Goal: Task Accomplishment & Management: Manage account settings

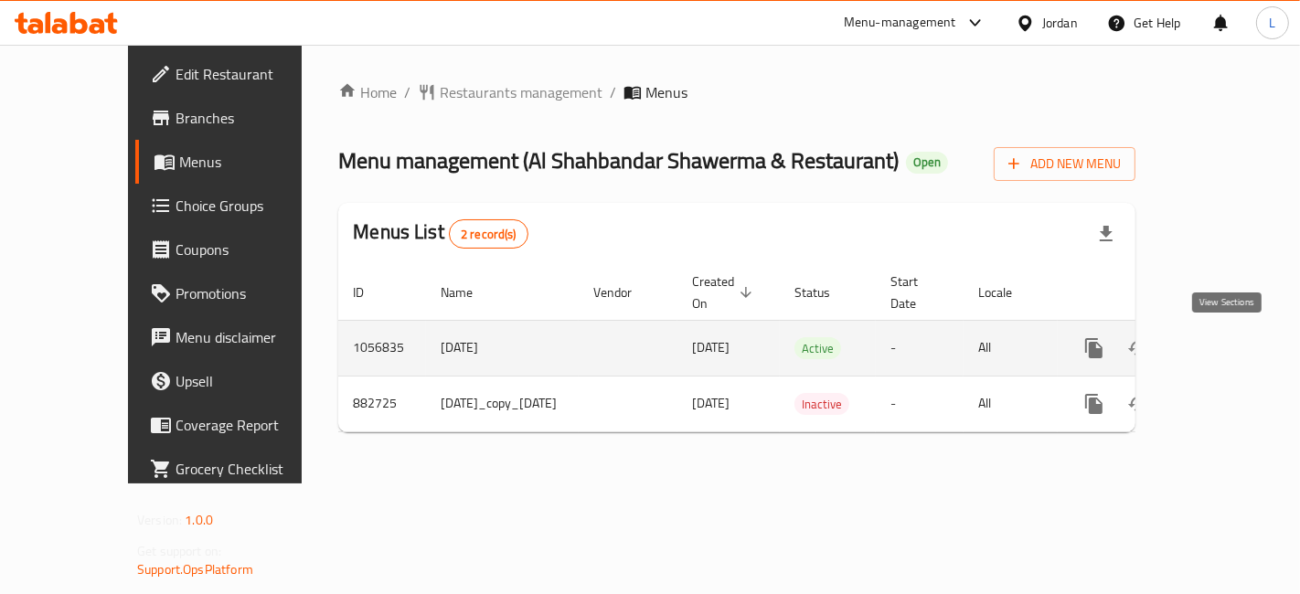
click at [1225, 346] on icon "enhanced table" at bounding box center [1226, 348] width 16 height 16
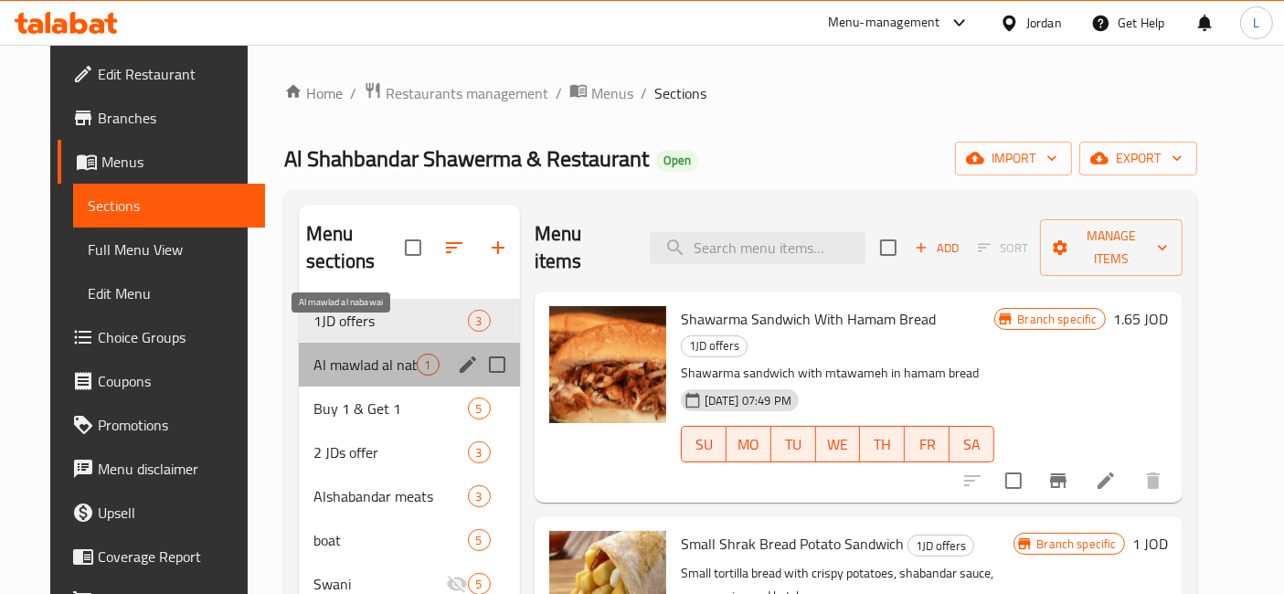
click at [314, 354] on span "Al mawlad al nabawai" at bounding box center [365, 365] width 103 height 22
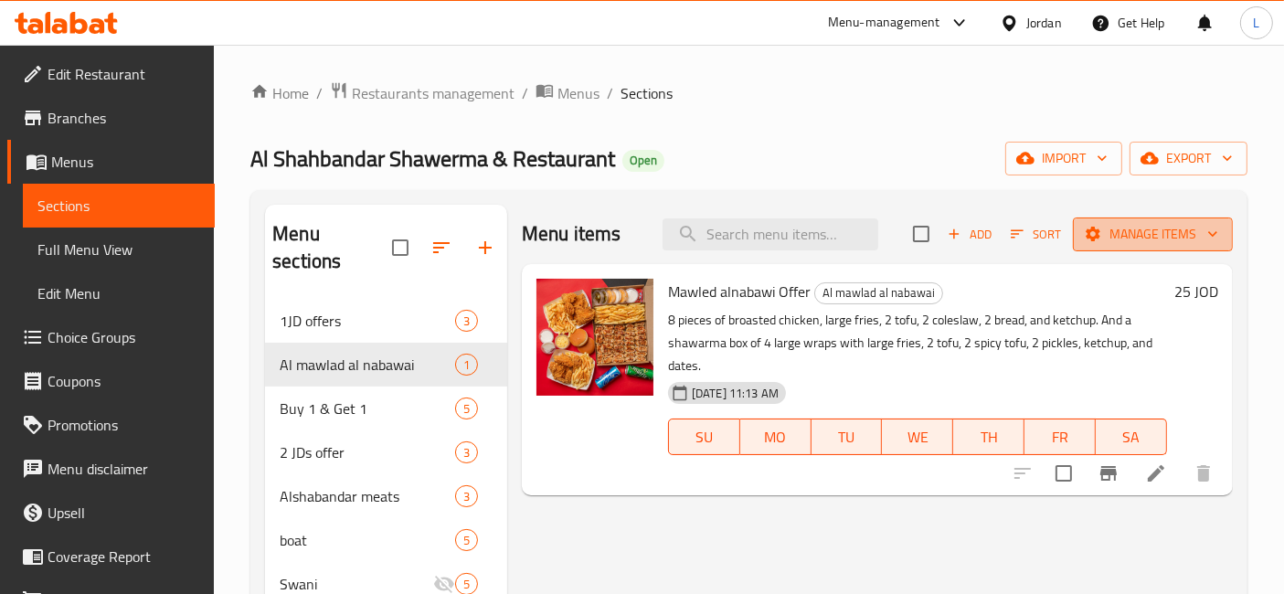
click at [1214, 229] on icon "button" at bounding box center [1213, 234] width 18 height 18
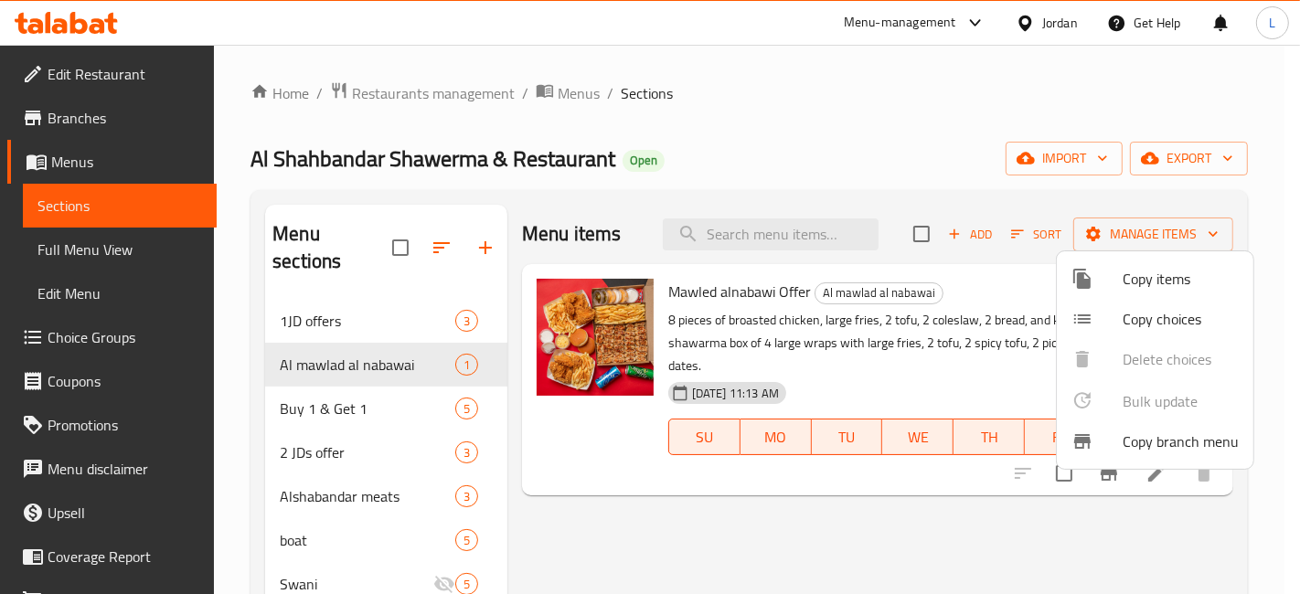
click at [890, 159] on div at bounding box center [650, 297] width 1300 height 594
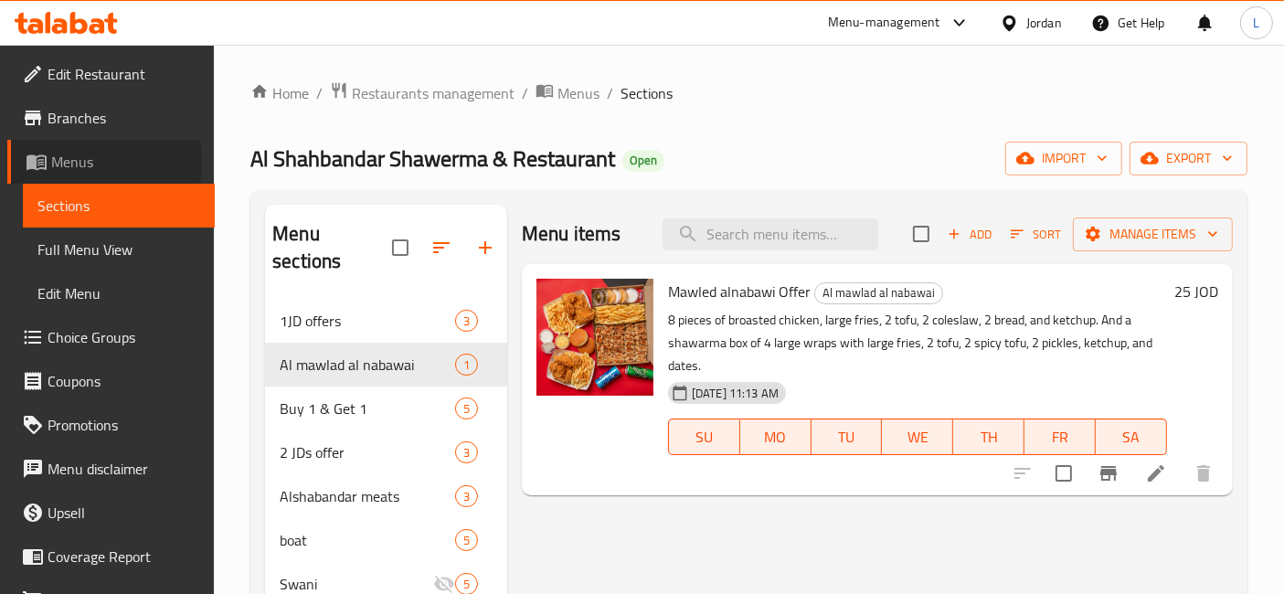
click at [70, 160] on span "Menus" at bounding box center [125, 162] width 149 height 22
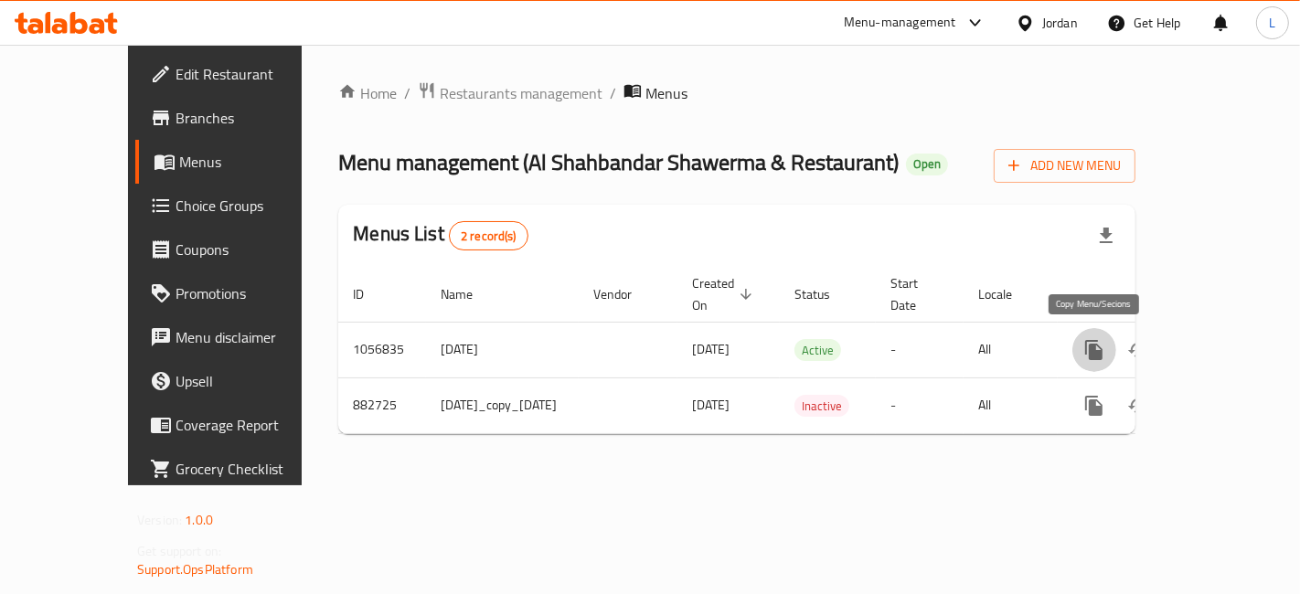
click at [1101, 346] on icon "more" at bounding box center [1093, 350] width 17 height 20
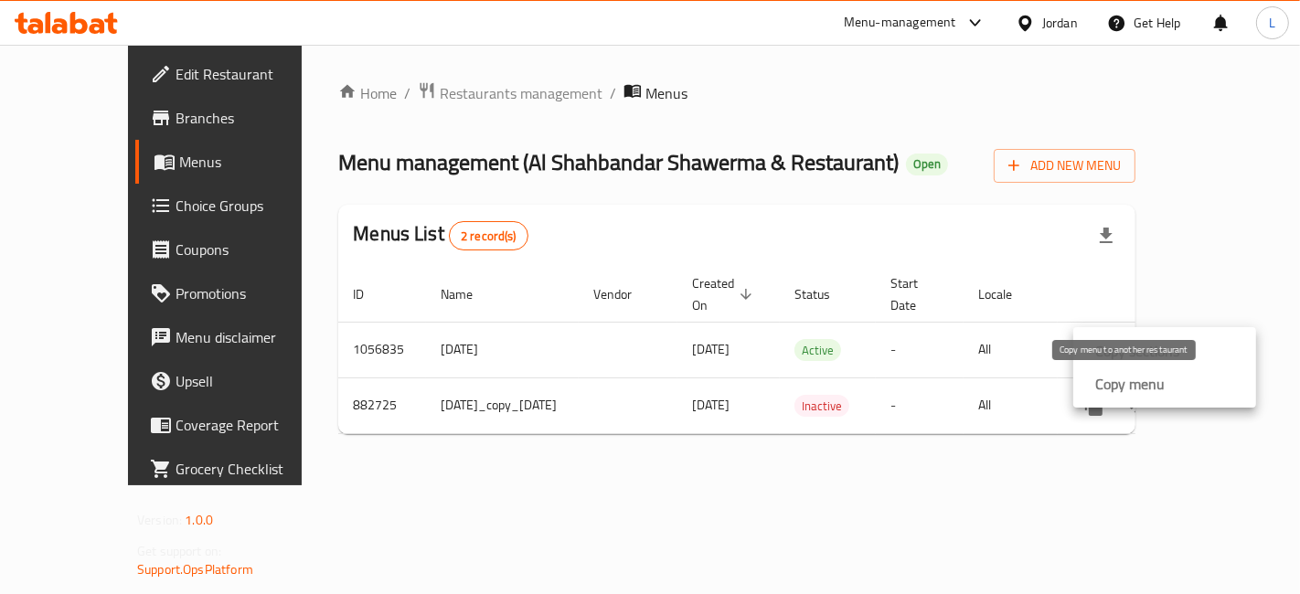
click at [1143, 379] on strong "Copy menu" at bounding box center [1129, 384] width 69 height 22
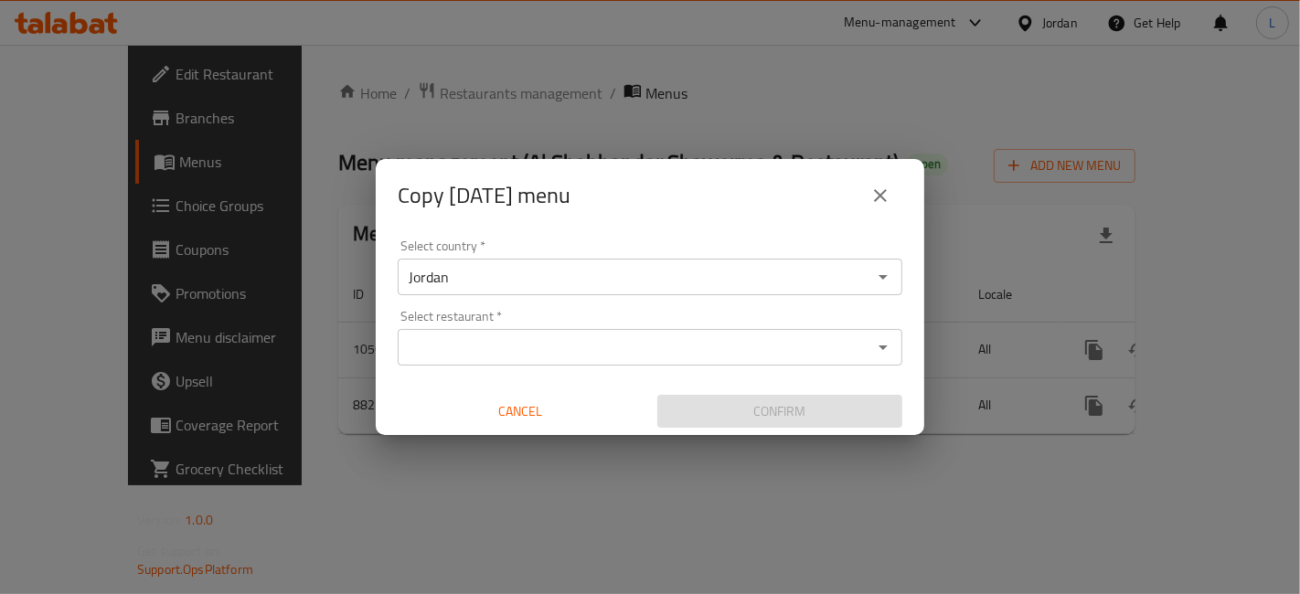
click at [488, 335] on input "Select restaurant   *" at bounding box center [634, 348] width 463 height 26
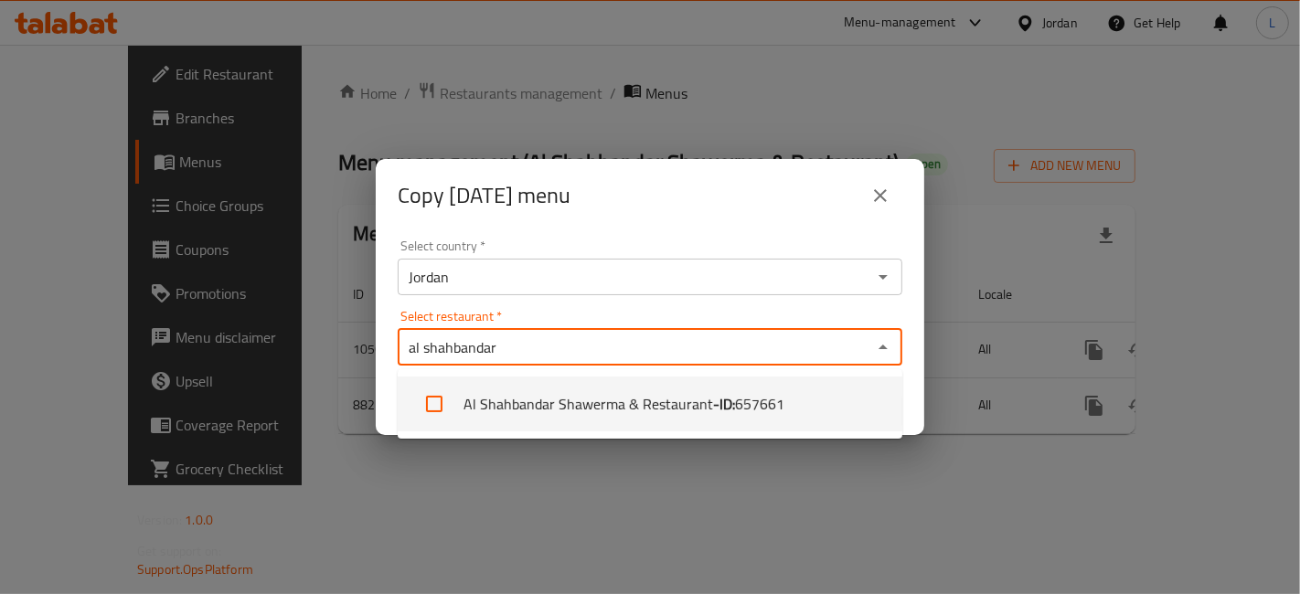
click at [422, 344] on input "al shahbandar" at bounding box center [634, 348] width 463 height 26
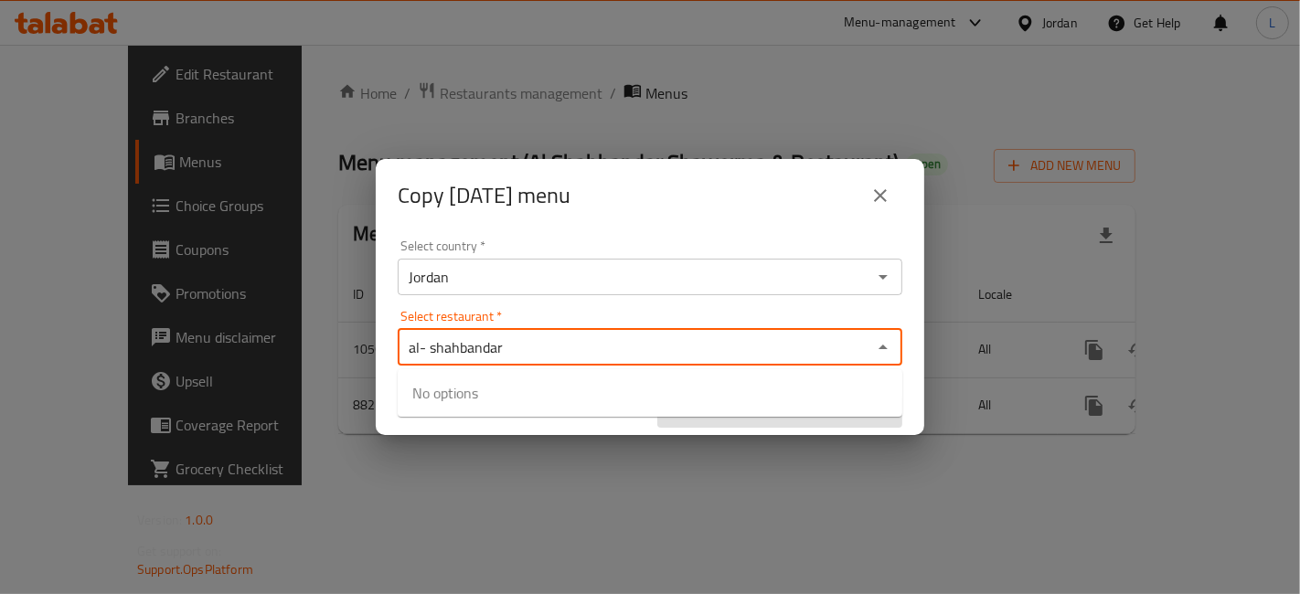
click at [436, 346] on input "al- shahbandar" at bounding box center [634, 348] width 463 height 26
click at [418, 346] on input "al- shahbandar" at bounding box center [634, 348] width 463 height 26
click at [495, 346] on input "Al- shahbandar" at bounding box center [634, 348] width 463 height 26
type input "Al- shahbander"
click at [499, 349] on input "Select restaurant   *" at bounding box center [634, 348] width 463 height 26
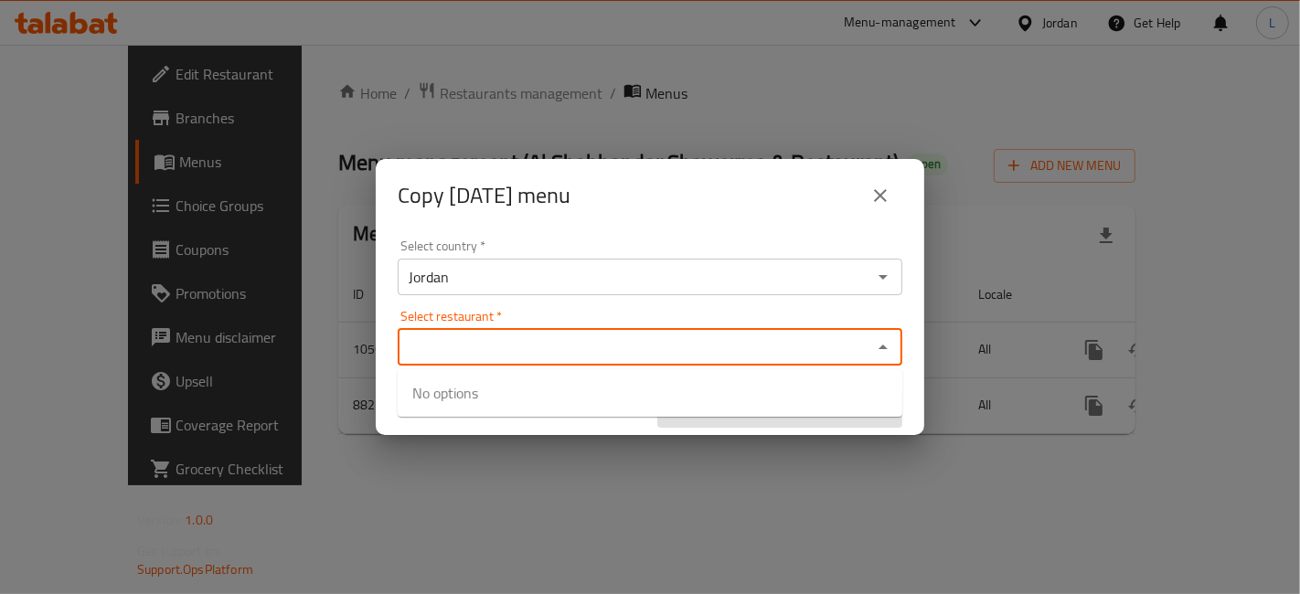
paste input "Al-Shahbander,"
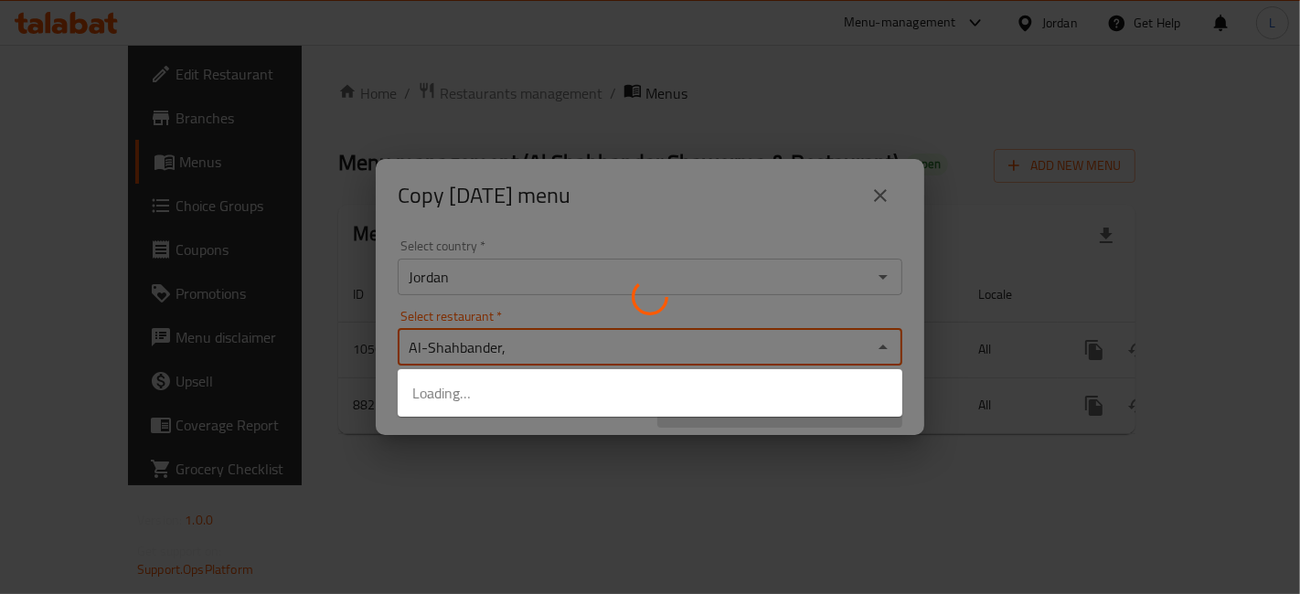
type input "Al-Shahbander"
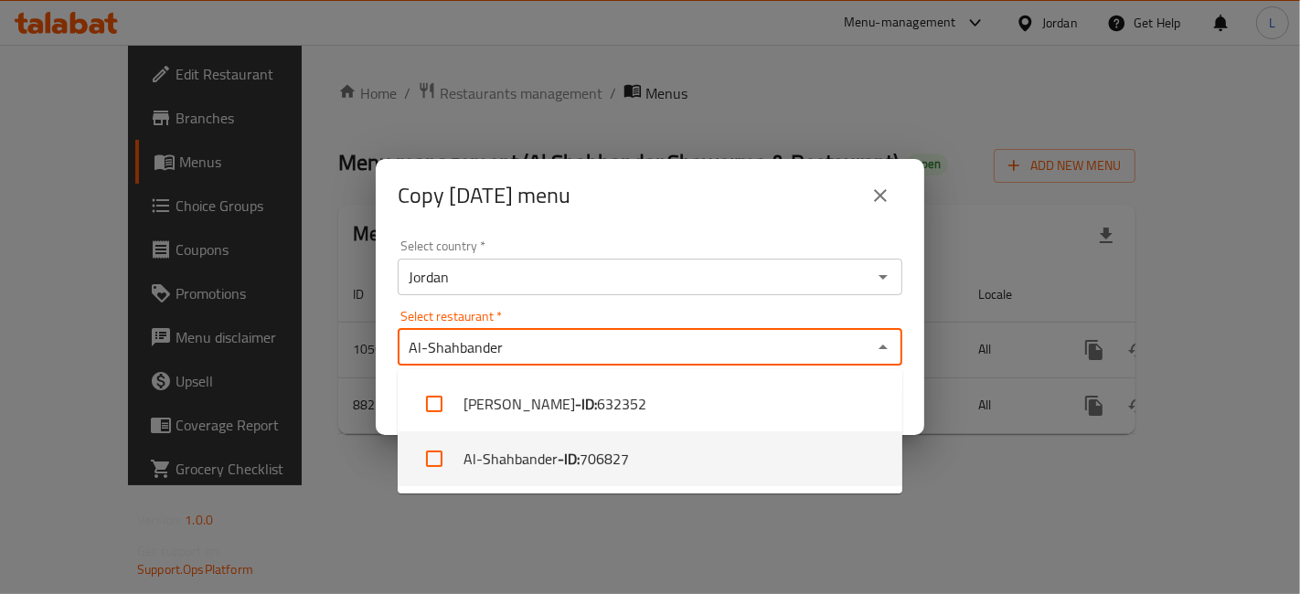
click at [420, 458] on input "checkbox" at bounding box center [434, 459] width 44 height 44
checkbox input "true"
click at [934, 497] on div "Copy 09/05/2023 menu Select country   * Jordan Select country * Select restaura…" at bounding box center [650, 297] width 1300 height 594
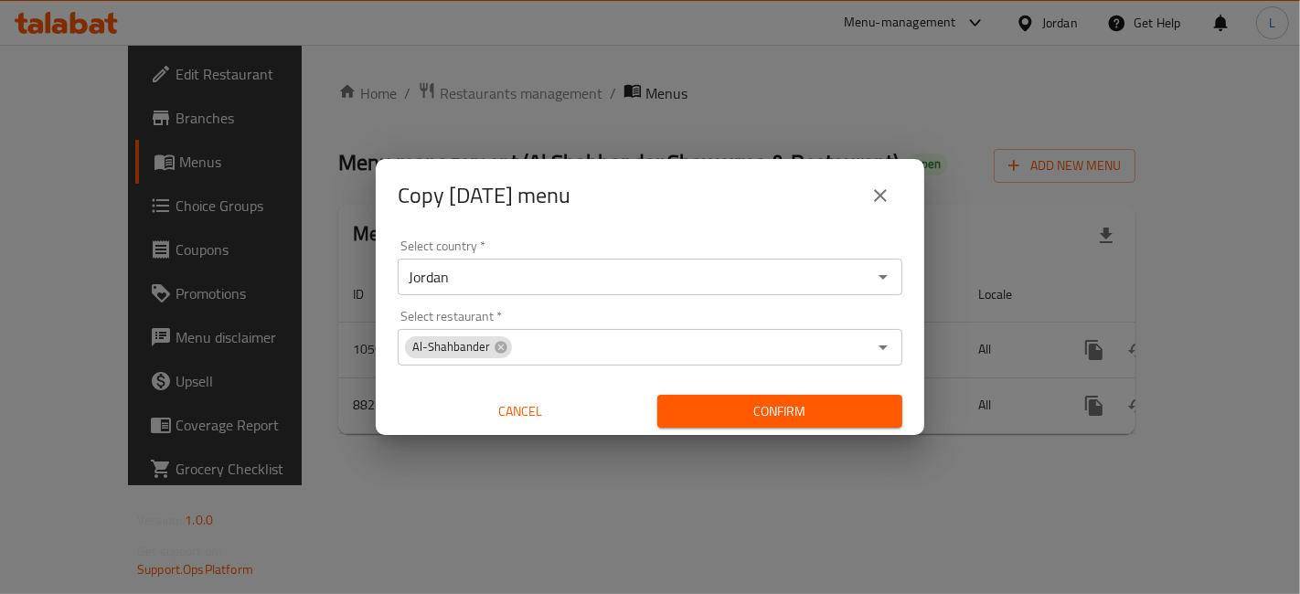
click at [796, 411] on span "Confirm" at bounding box center [780, 411] width 216 height 23
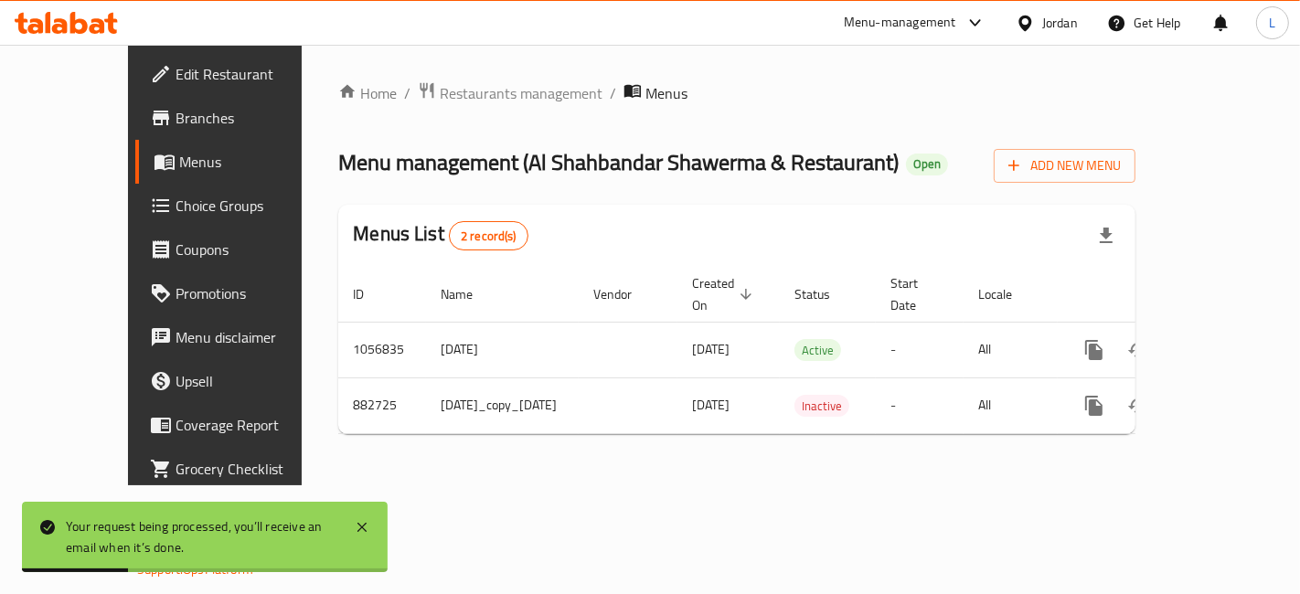
click at [59, 27] on icon at bounding box center [60, 26] width 16 height 16
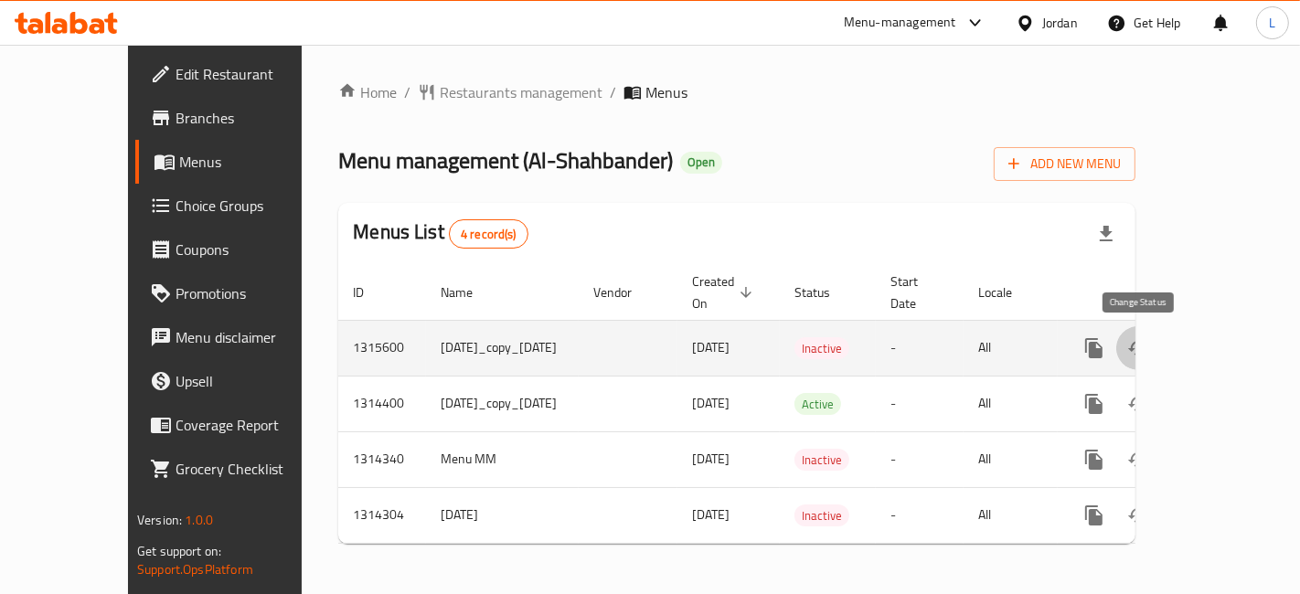
click at [1128, 346] on icon "enhanced table" at bounding box center [1138, 348] width 22 height 22
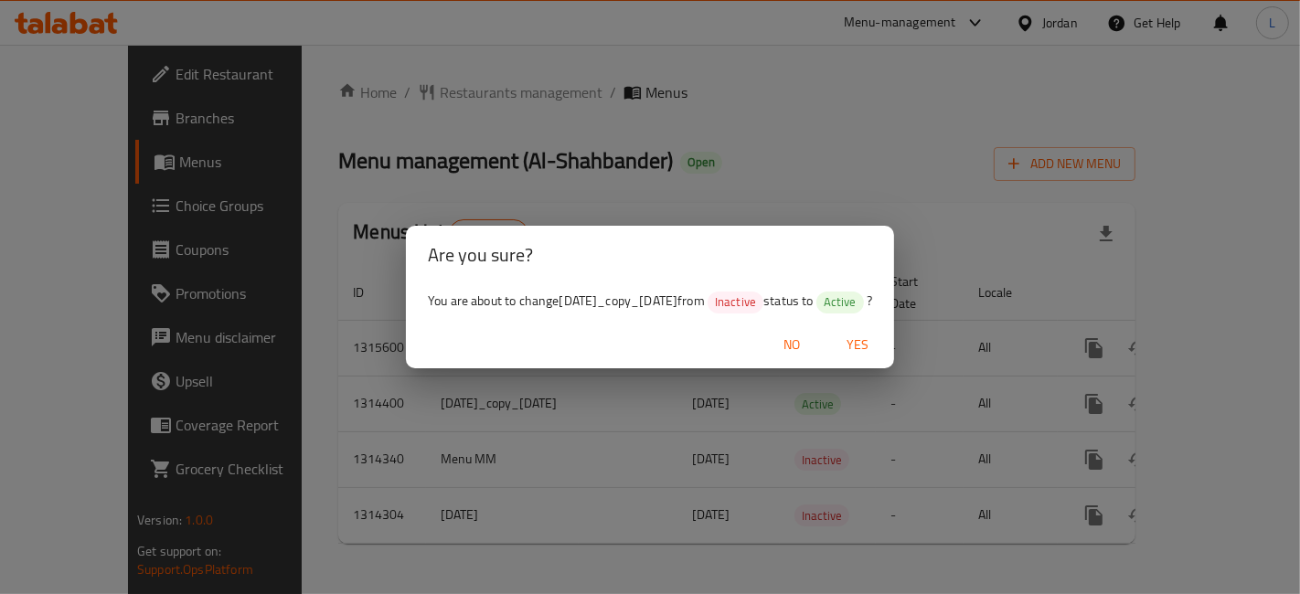
click at [879, 355] on span "Yes" at bounding box center [857, 345] width 44 height 23
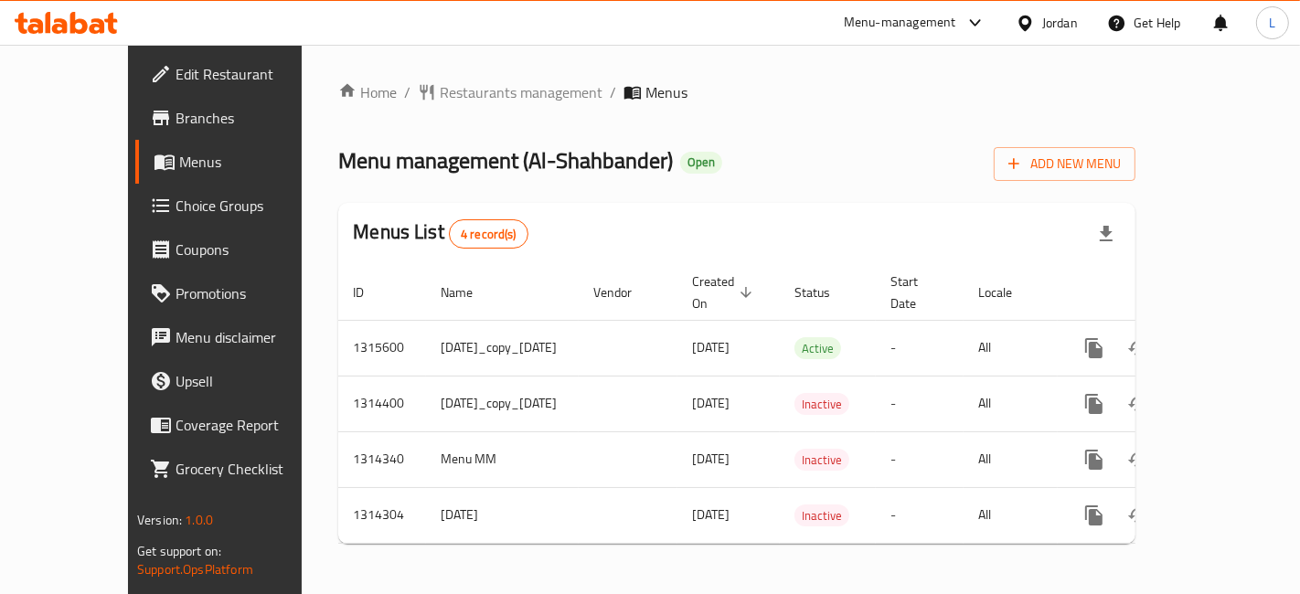
click at [89, 19] on icon at bounding box center [66, 23] width 103 height 22
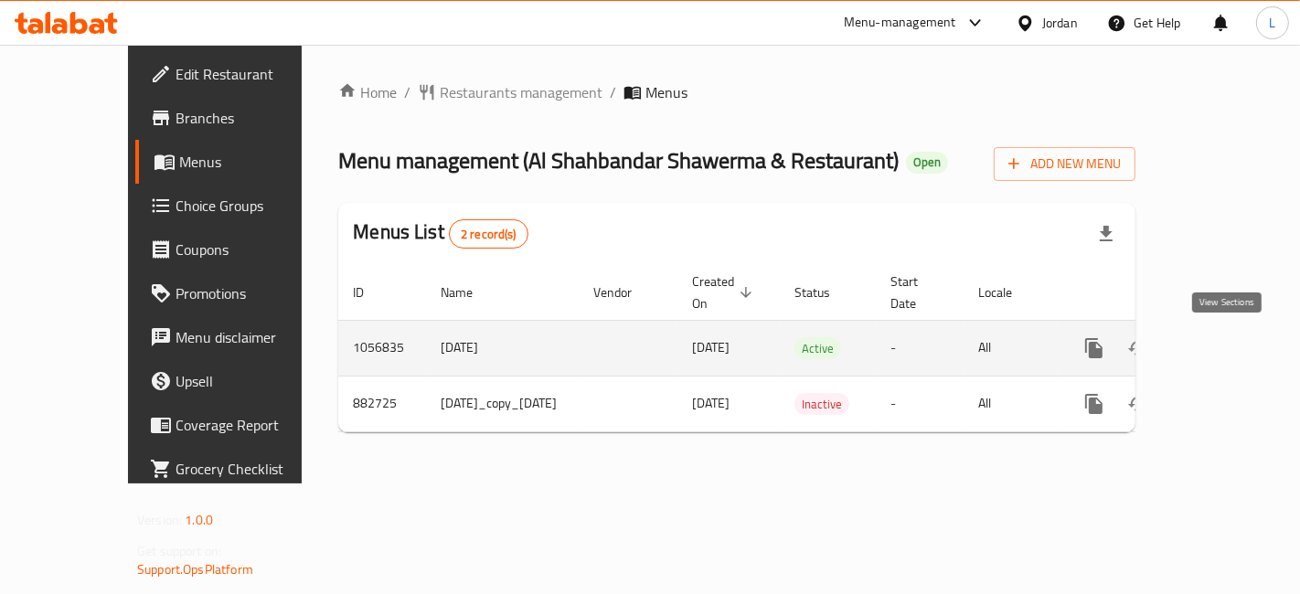
click at [1232, 345] on icon "enhanced table" at bounding box center [1226, 348] width 22 height 22
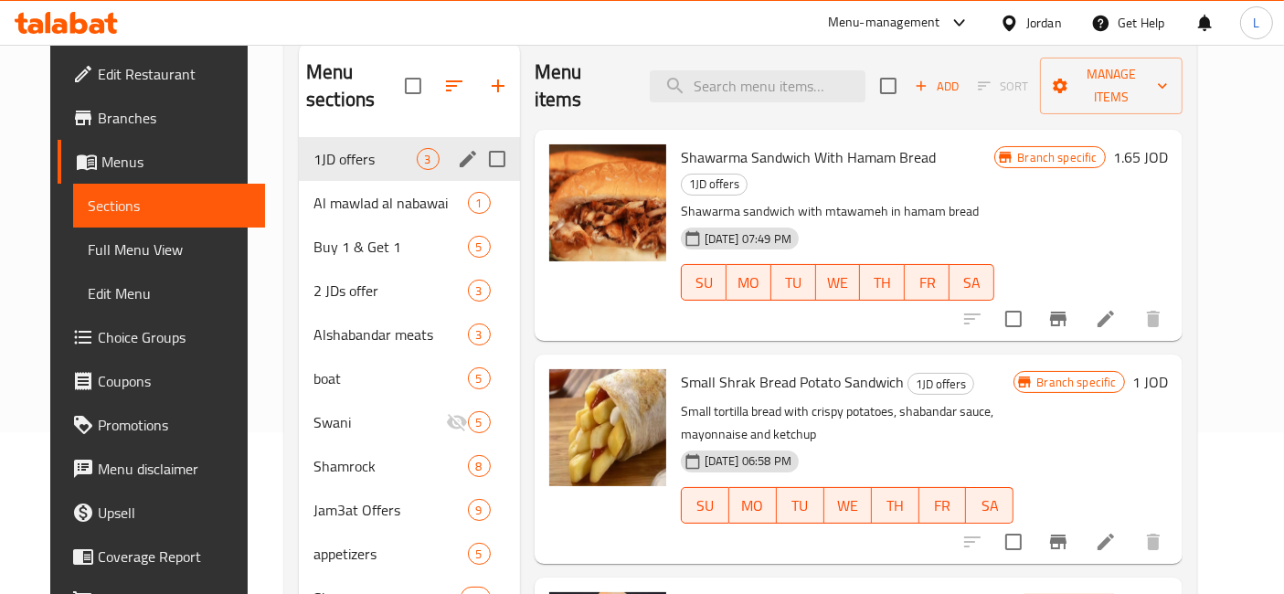
scroll to position [44, 0]
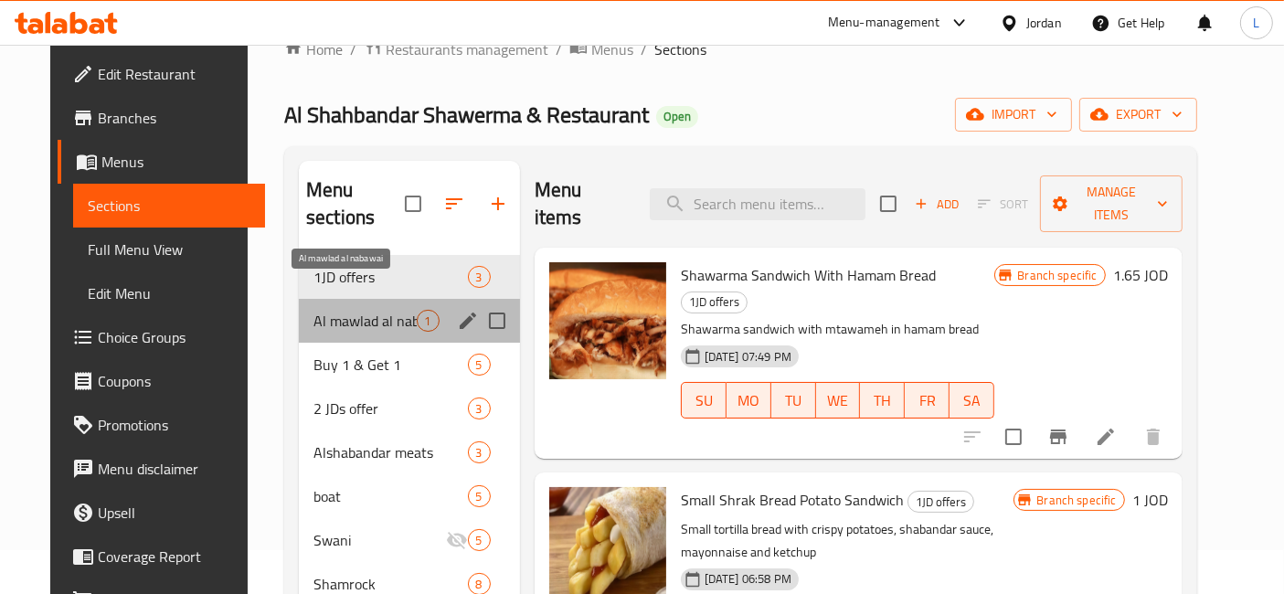
click at [346, 310] on span "Al mawlad al nabawai" at bounding box center [365, 321] width 103 height 22
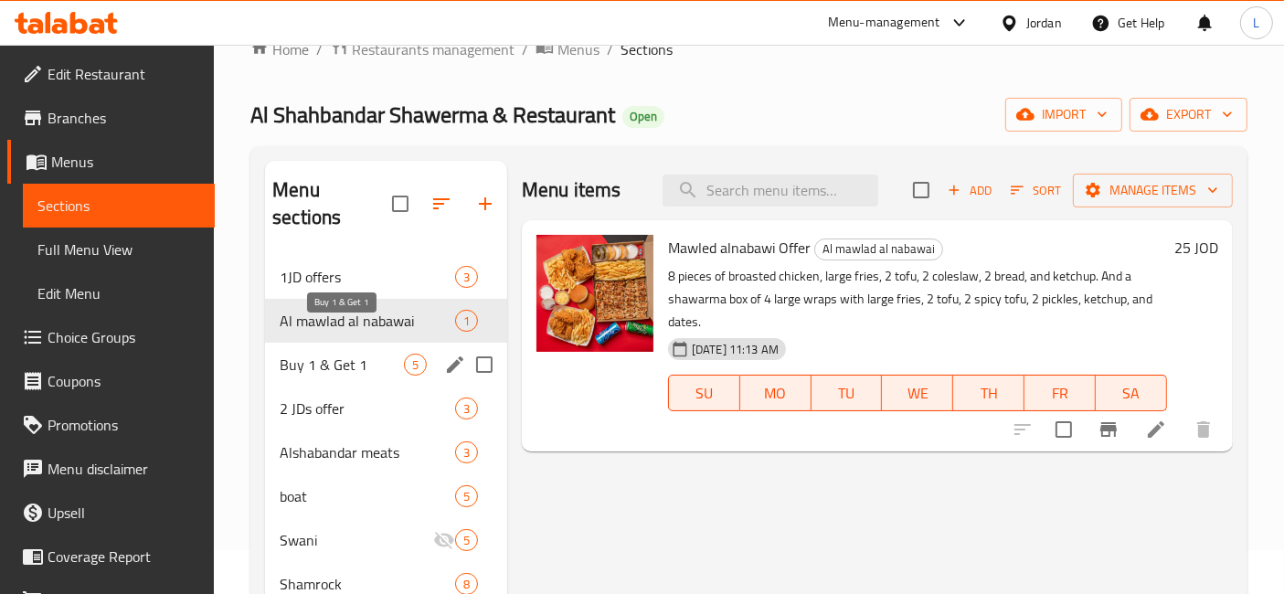
click at [355, 354] on span "Buy 1 & Get 1" at bounding box center [342, 365] width 124 height 22
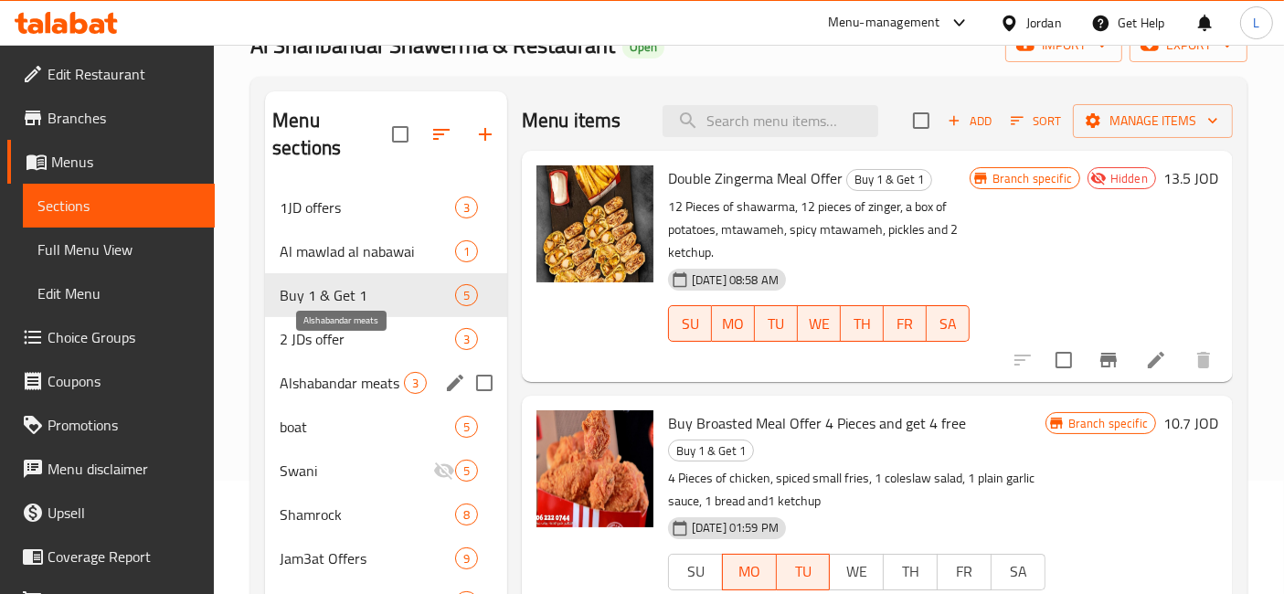
scroll to position [145, 0]
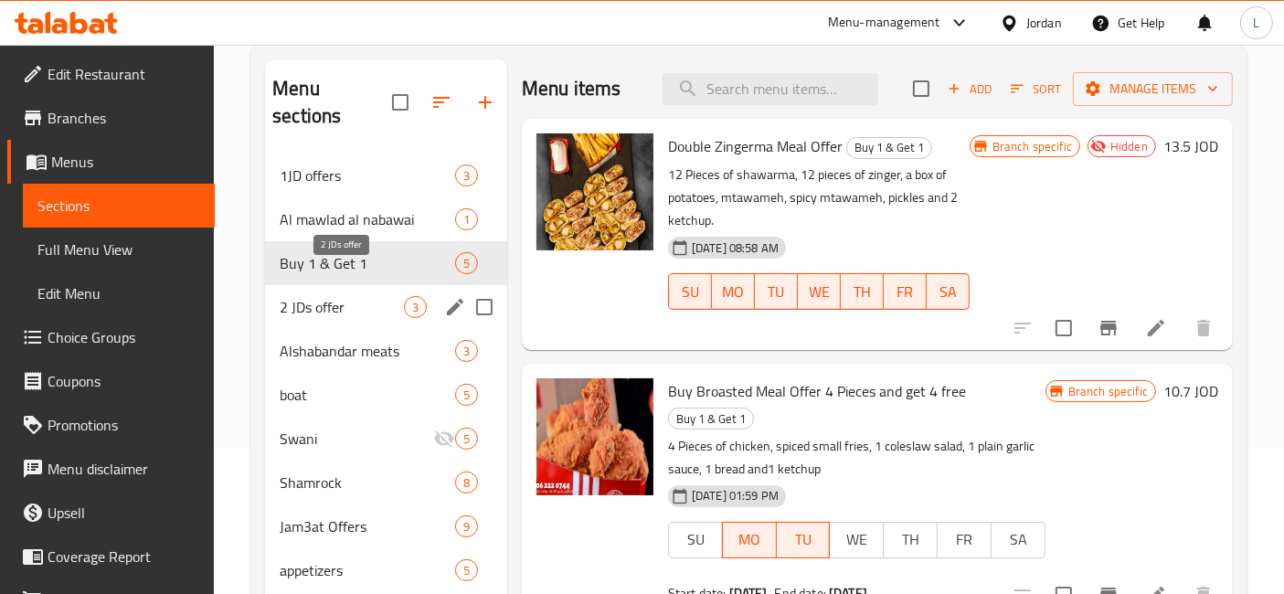
click at [324, 296] on span "2 JDs offer" at bounding box center [342, 307] width 124 height 22
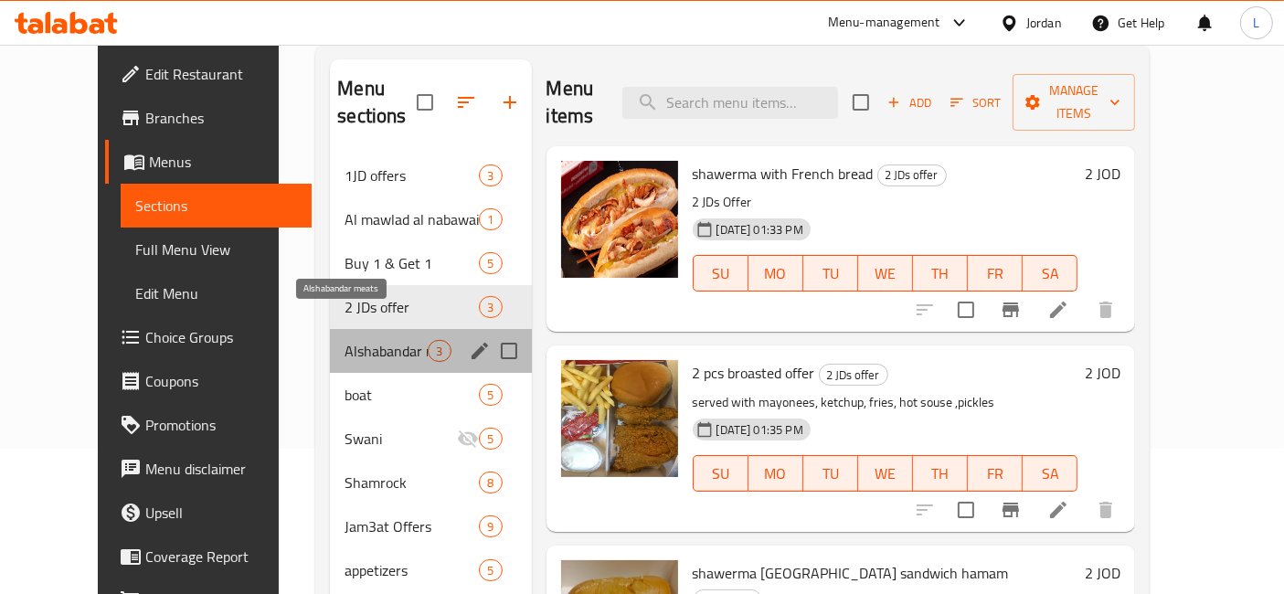
click at [345, 340] on span "Alshabandar meats" at bounding box center [386, 351] width 83 height 22
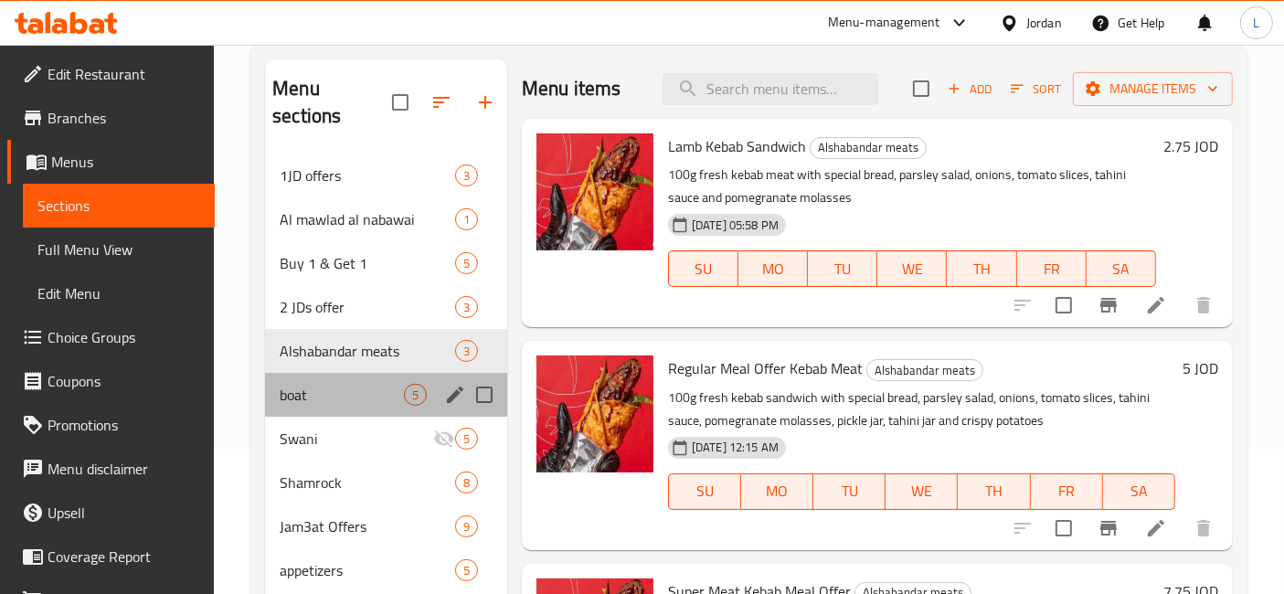
click at [330, 380] on div "boat 5" at bounding box center [386, 395] width 242 height 44
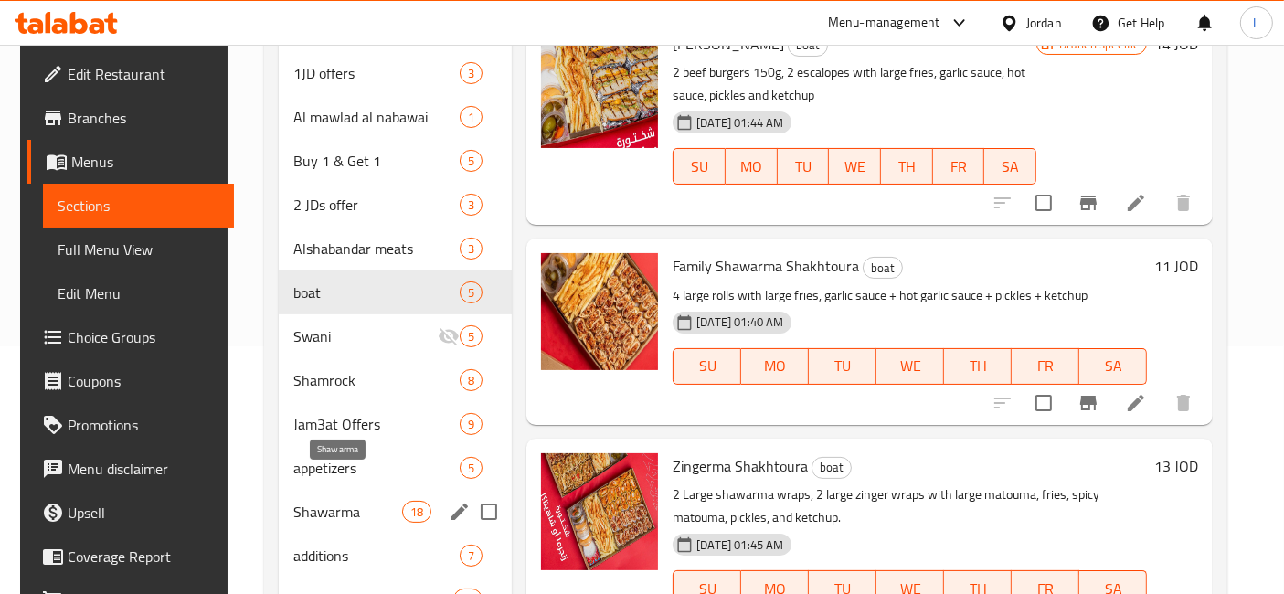
scroll to position [348, 0]
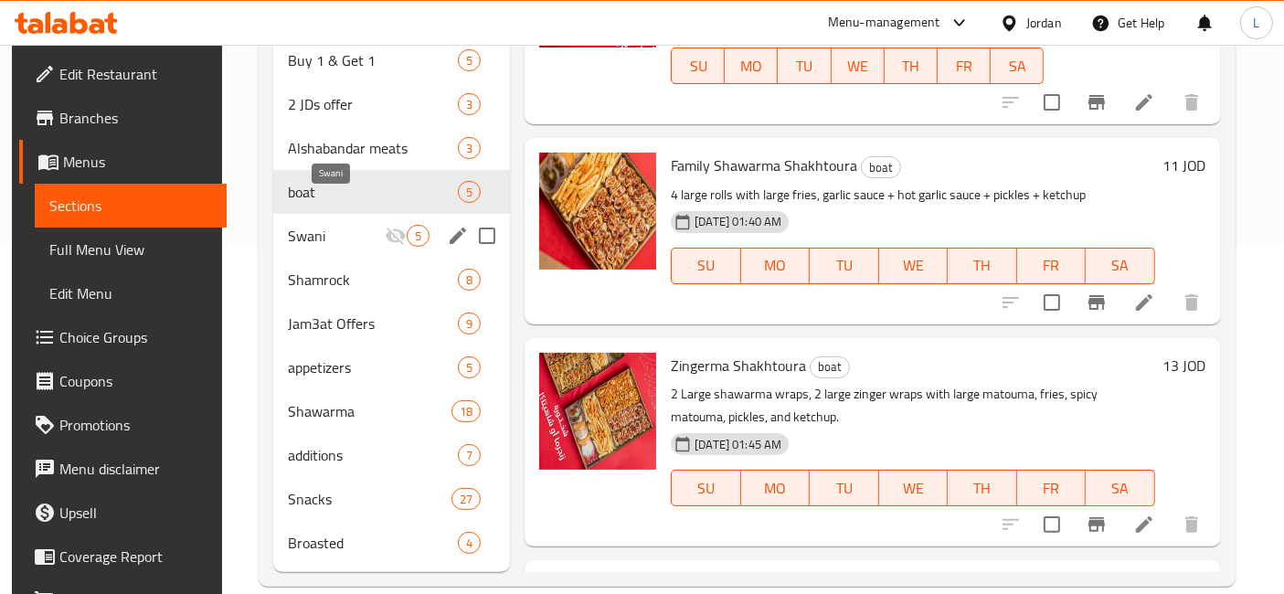
click at [312, 225] on span "Swani" at bounding box center [336, 236] width 97 height 22
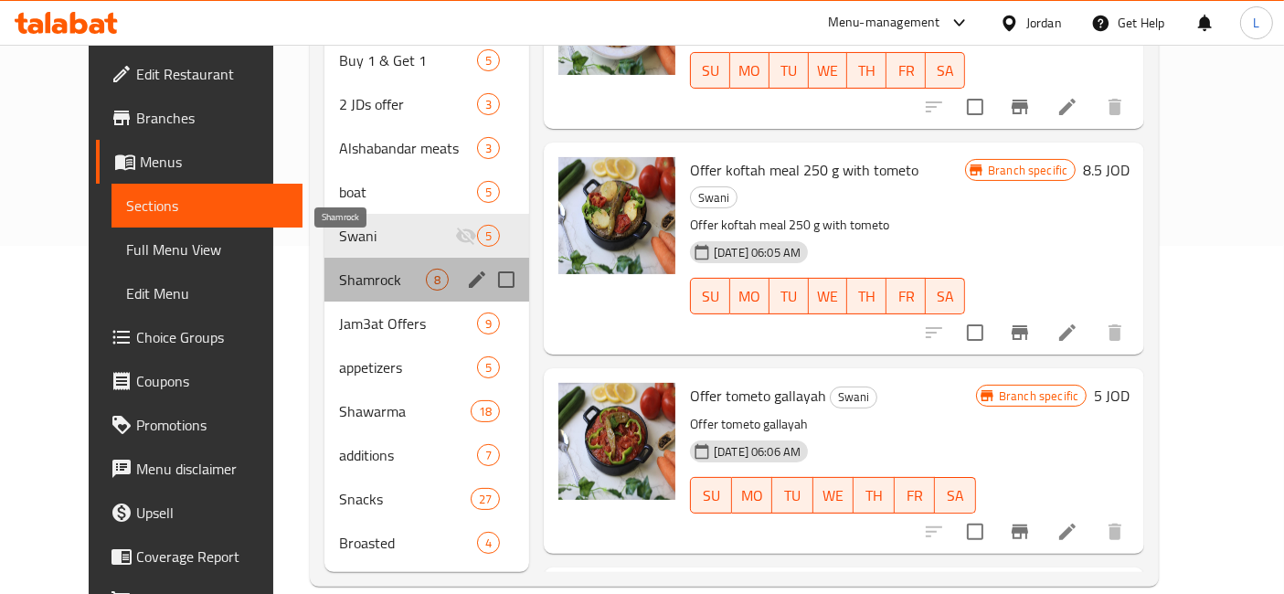
click at [339, 269] on span "Shamrock" at bounding box center [382, 280] width 87 height 22
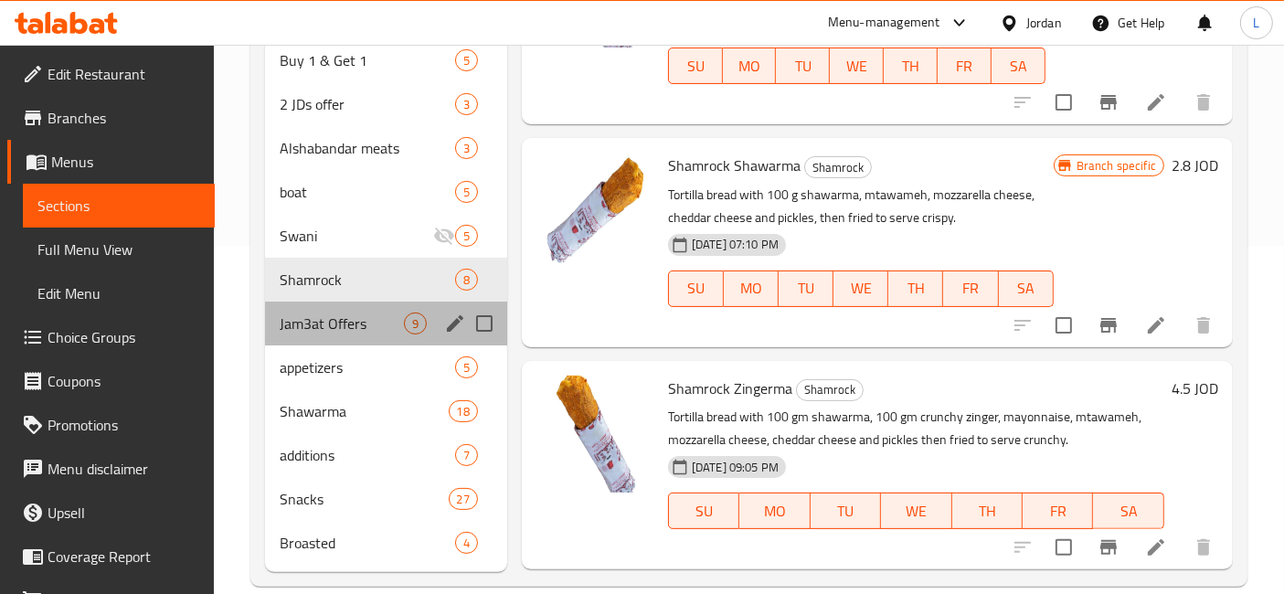
click at [319, 312] on div "Jam3at Offers 9" at bounding box center [386, 324] width 242 height 44
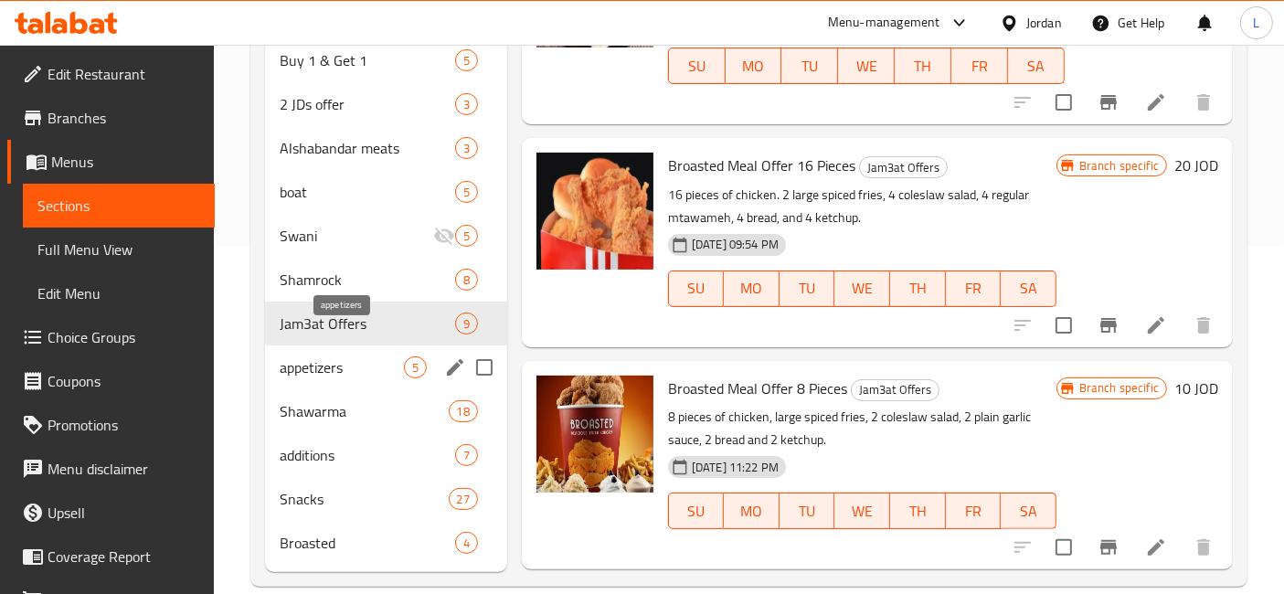
click at [319, 356] on span "appetizers" at bounding box center [342, 367] width 124 height 22
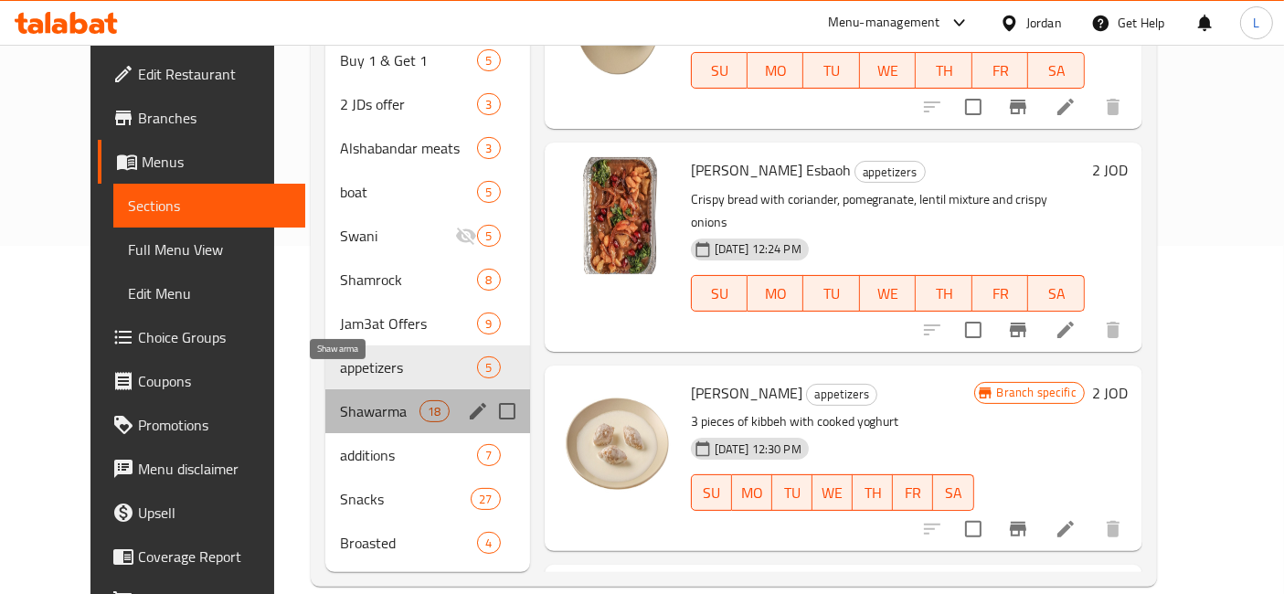
click at [340, 400] on span "Shawarma" at bounding box center [380, 411] width 80 height 22
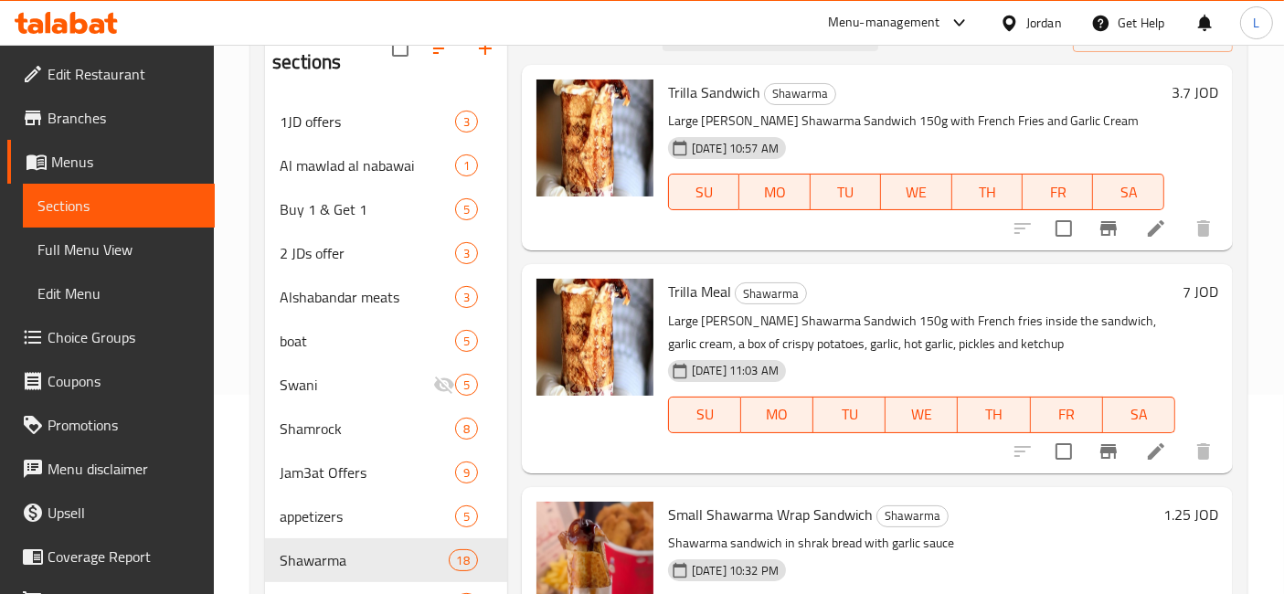
scroll to position [348, 0]
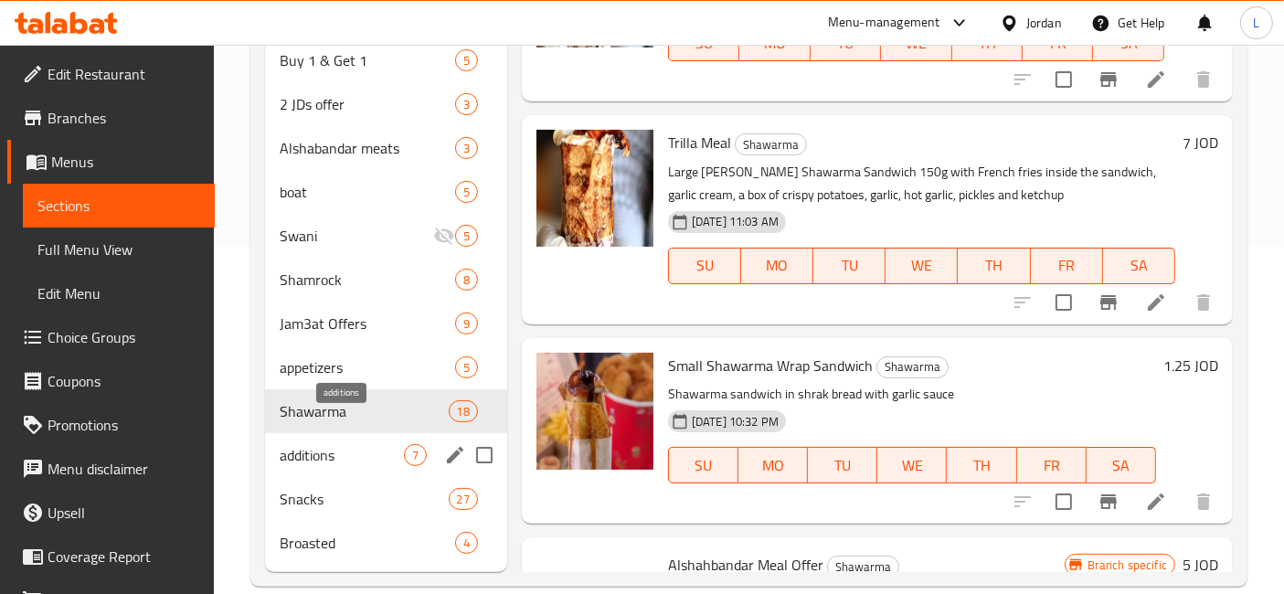
click at [320, 444] on span "additions" at bounding box center [342, 455] width 124 height 22
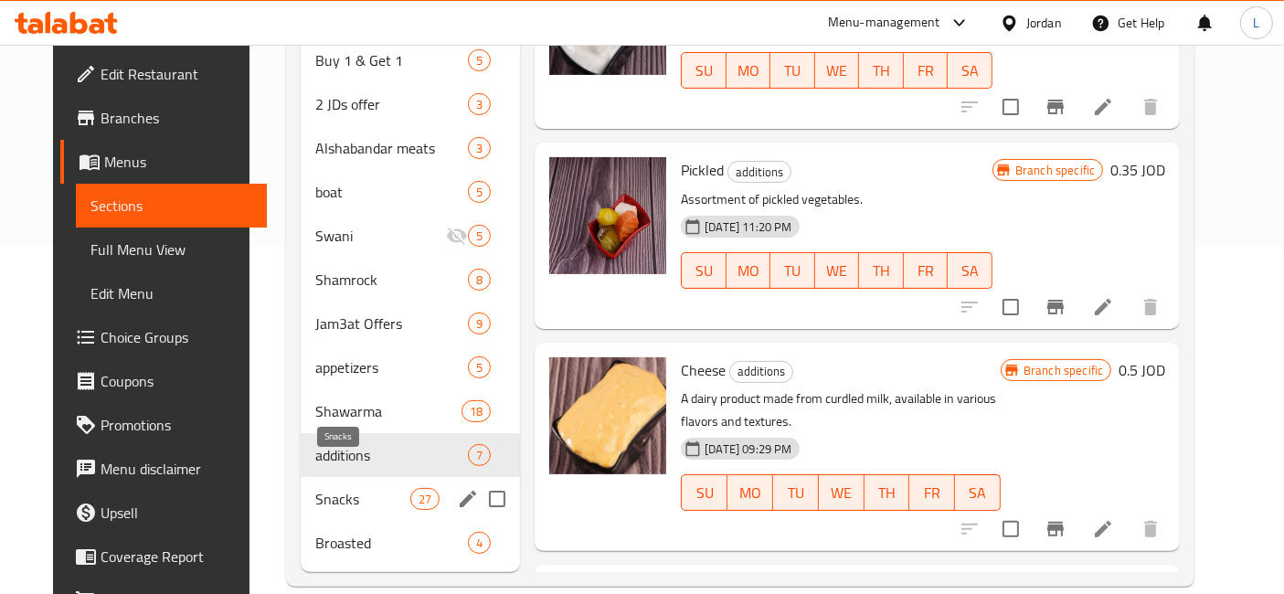
click at [315, 488] on span "Snacks" at bounding box center [362, 499] width 95 height 22
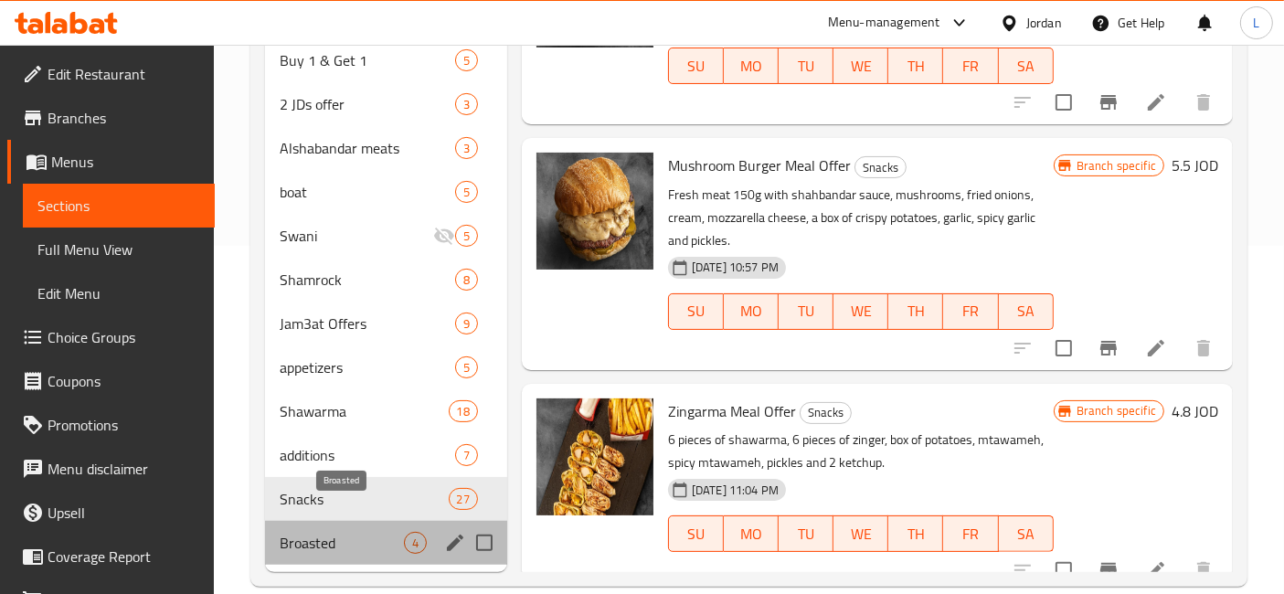
click at [311, 532] on span "Broasted" at bounding box center [342, 543] width 124 height 22
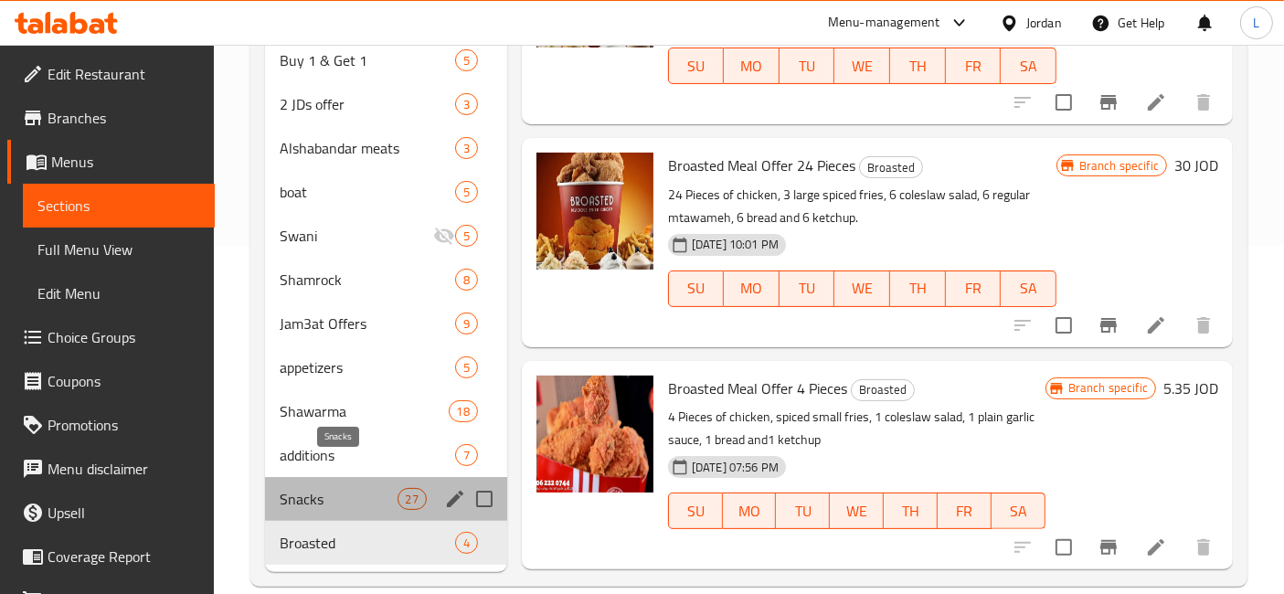
click at [297, 488] on span "Snacks" at bounding box center [338, 499] width 117 height 22
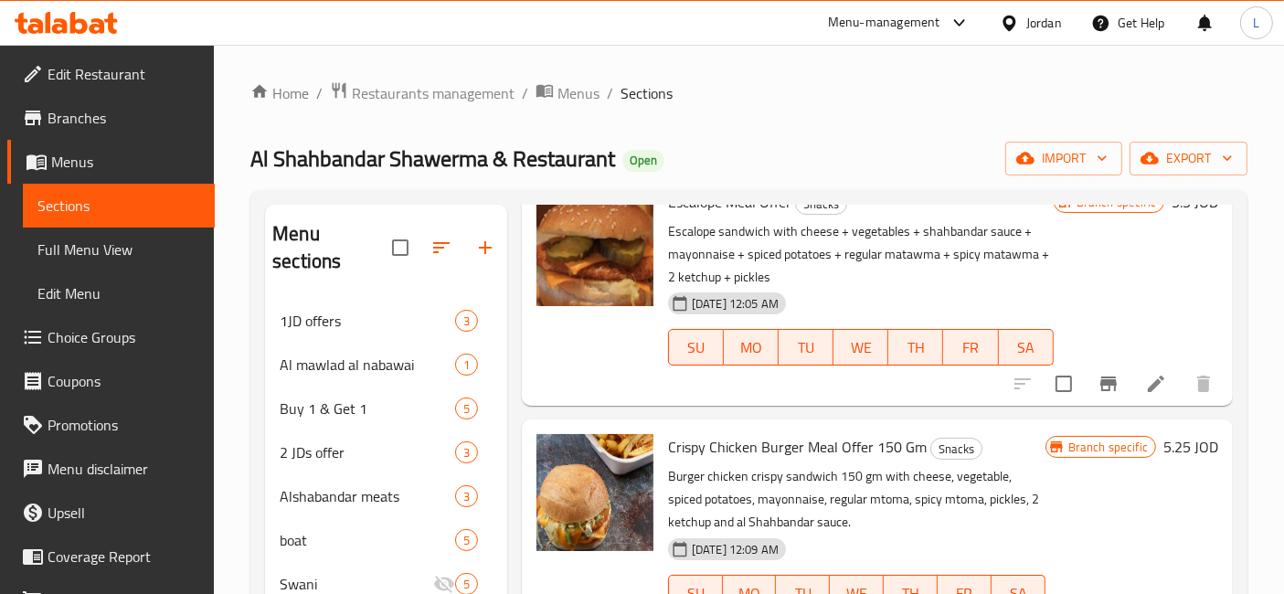
scroll to position [4570, 0]
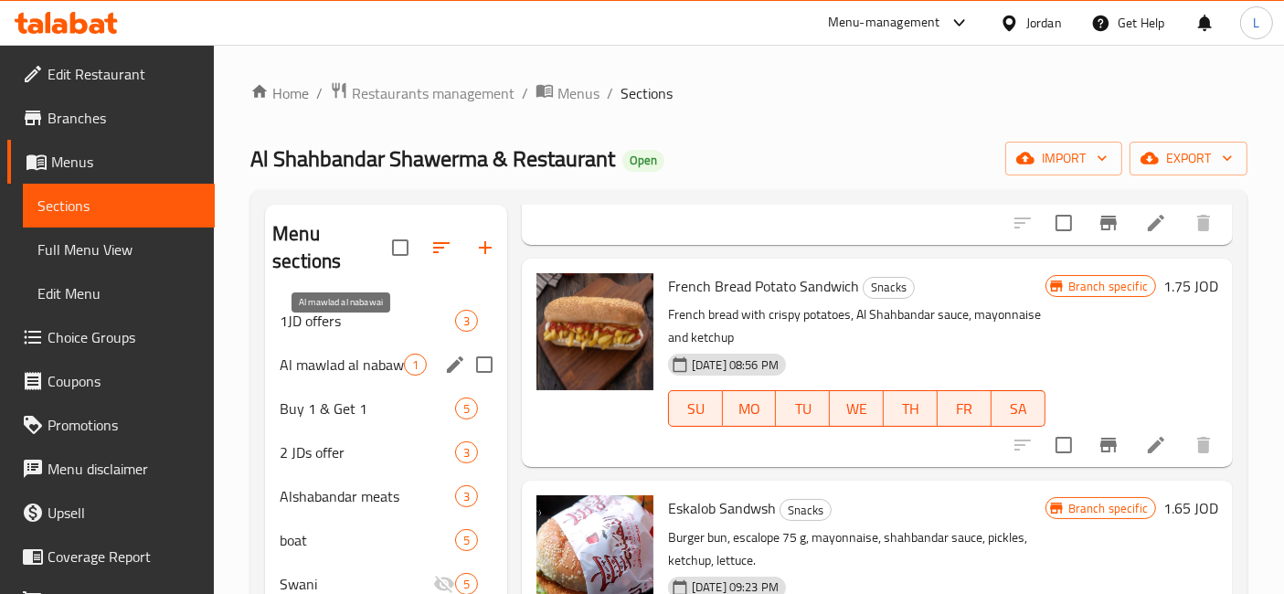
click at [321, 354] on span "Al mawlad al nabawai" at bounding box center [342, 365] width 124 height 22
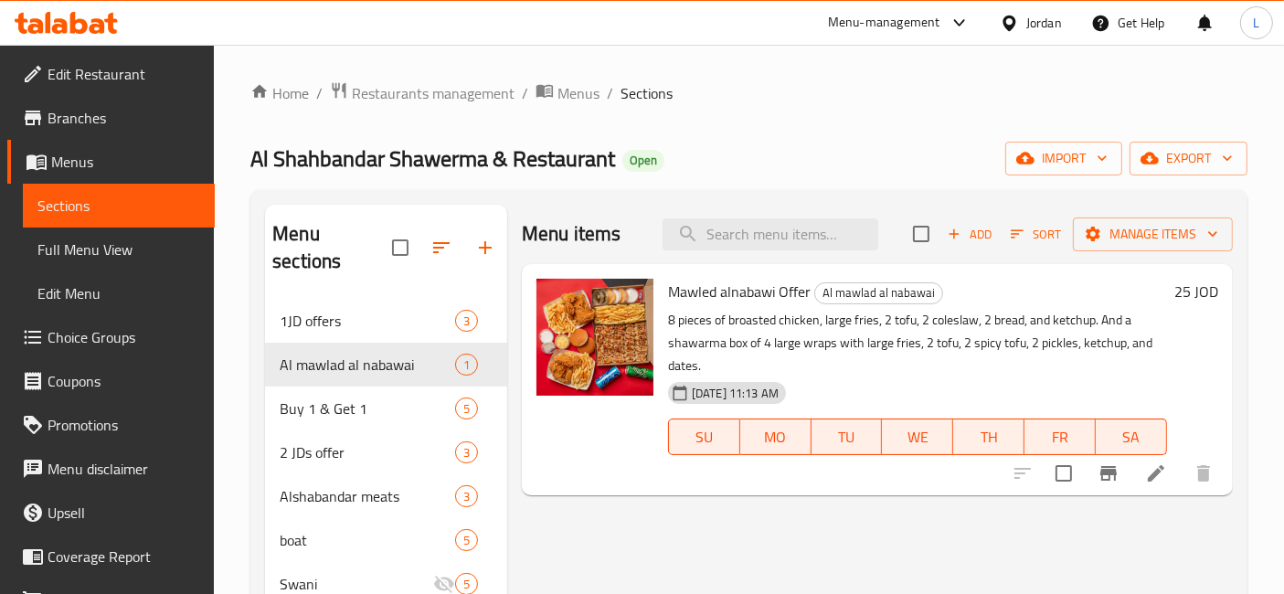
scroll to position [304, 0]
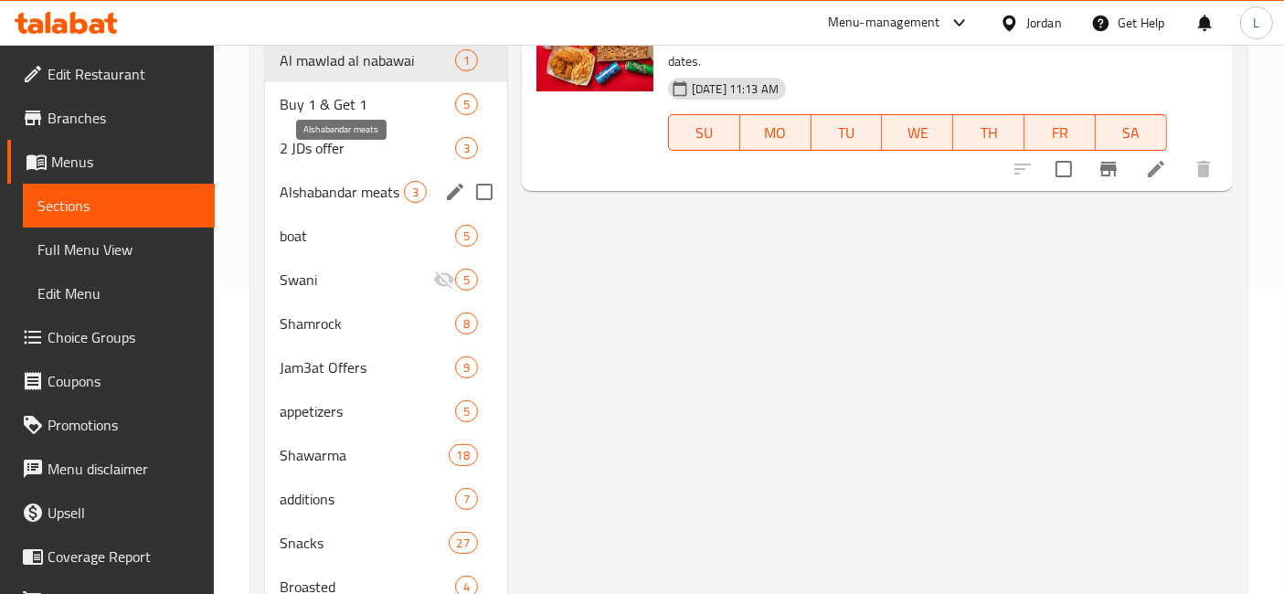
click at [312, 181] on span "Alshabandar meats" at bounding box center [342, 192] width 124 height 22
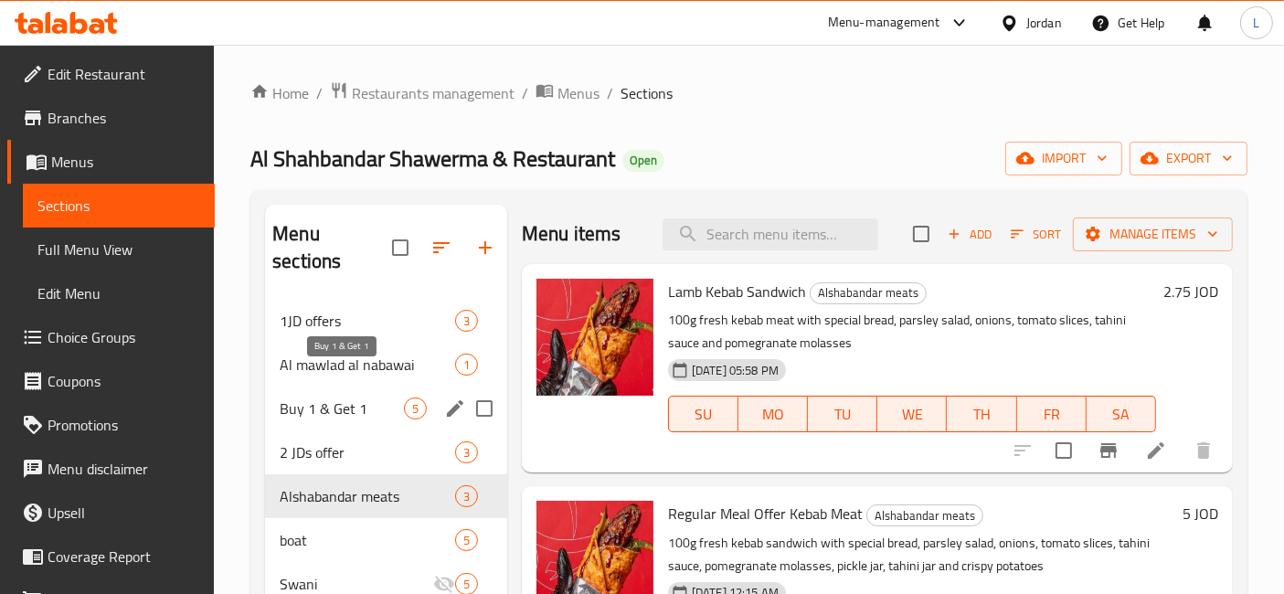
click at [329, 398] on span "Buy 1 & Get 1" at bounding box center [342, 409] width 124 height 22
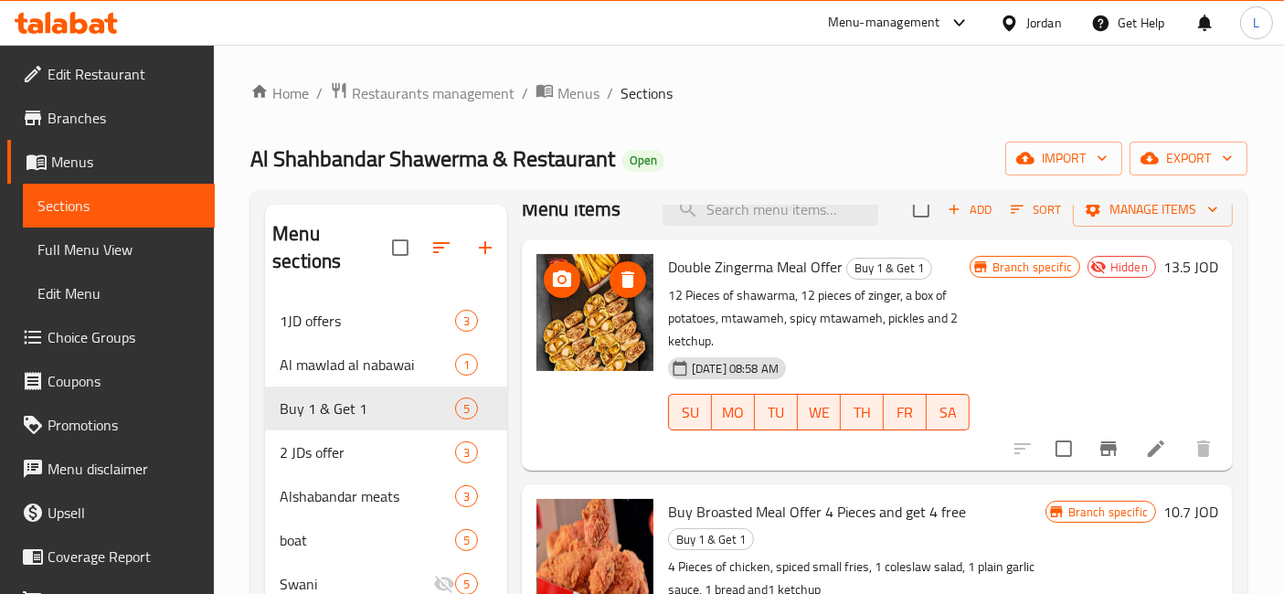
click at [603, 322] on img at bounding box center [595, 312] width 117 height 117
